Goal: Task Accomplishment & Management: Manage account settings

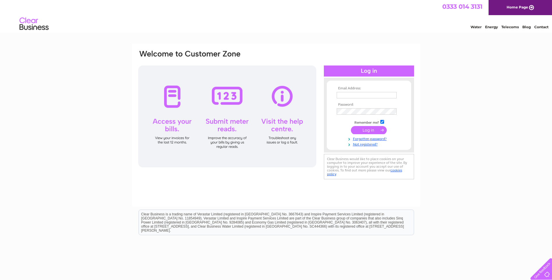
type input "marion@sgfscot.co.uk"
click at [368, 131] on input "submit" at bounding box center [369, 130] width 36 height 8
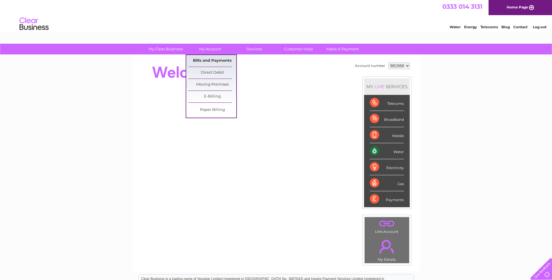
click at [205, 60] on link "Bills and Payments" at bounding box center [212, 61] width 48 height 12
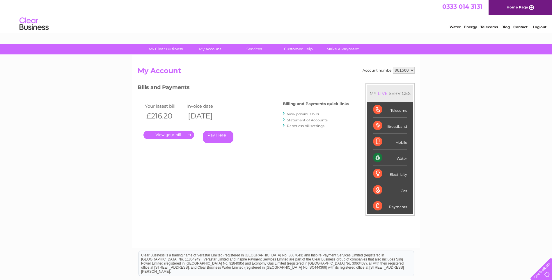
click at [187, 134] on link "." at bounding box center [168, 135] width 51 height 8
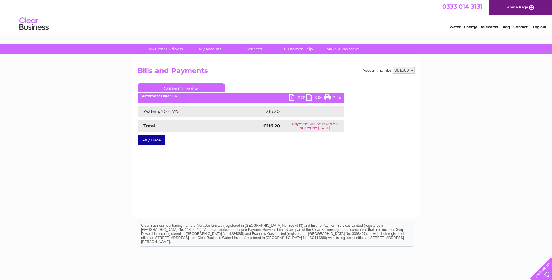
click at [296, 97] on link "PDF" at bounding box center [297, 98] width 17 height 8
